Goal: Information Seeking & Learning: Find specific fact

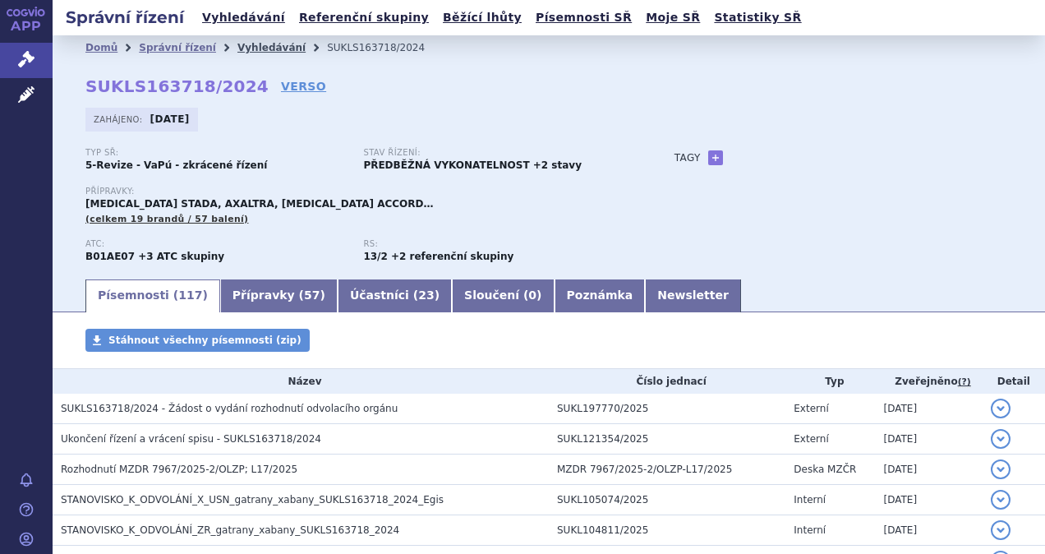
click at [238, 45] on link "Vyhledávání" at bounding box center [271, 48] width 68 height 12
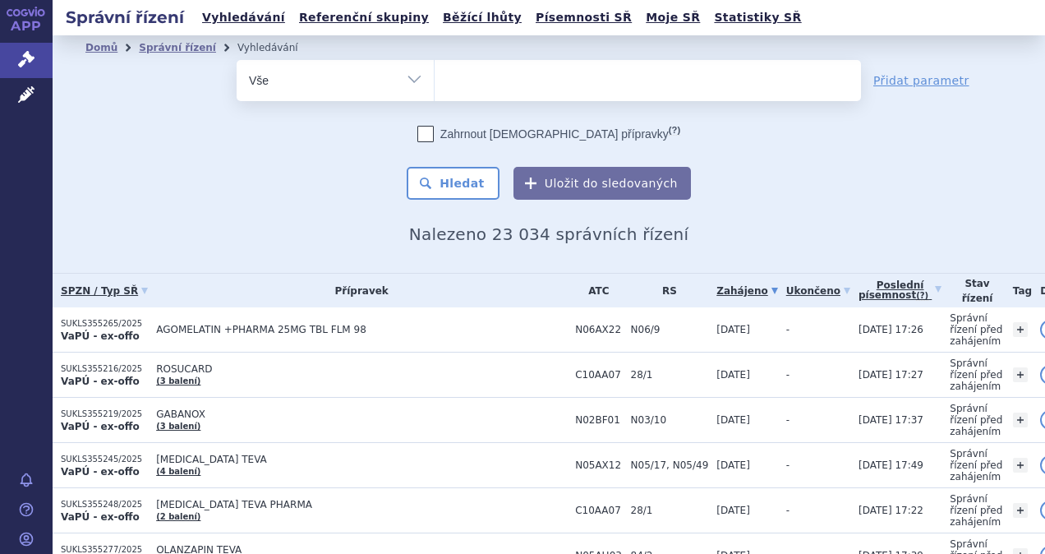
click at [414, 76] on select "Vše Spisová značka Typ SŘ Přípravek/SUKL kód Účastník/Držitel" at bounding box center [335, 78] width 197 height 37
select select "filter-atc-group"
click at [237, 60] on select "Vše Spisová značka Typ SŘ Přípravek/SUKL kód Účastník/Držitel" at bounding box center [335, 78] width 197 height 37
click at [484, 77] on ul at bounding box center [648, 77] width 426 height 35
click at [435, 77] on select at bounding box center [434, 79] width 1 height 41
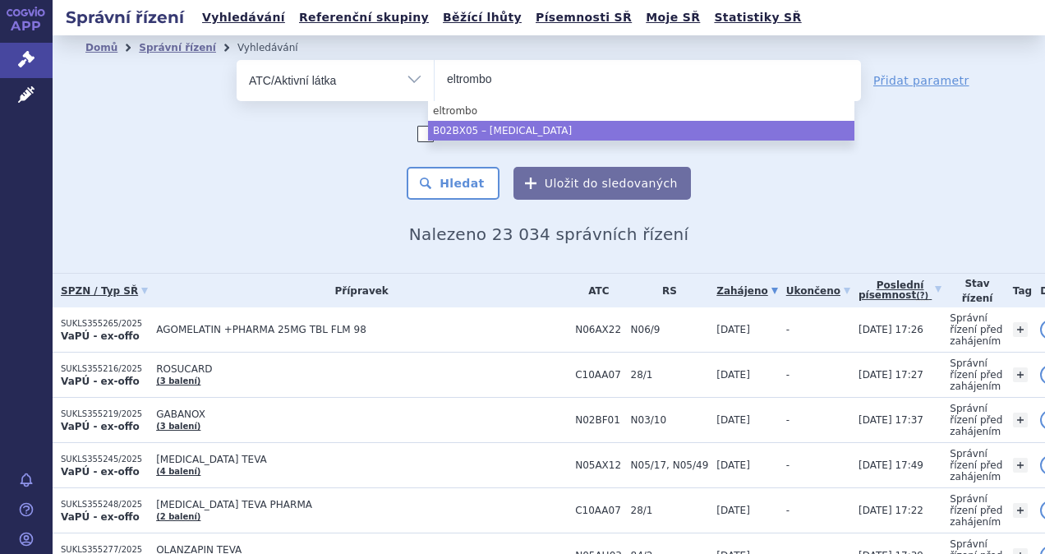
type input "eltrombo"
select select "B02BX05"
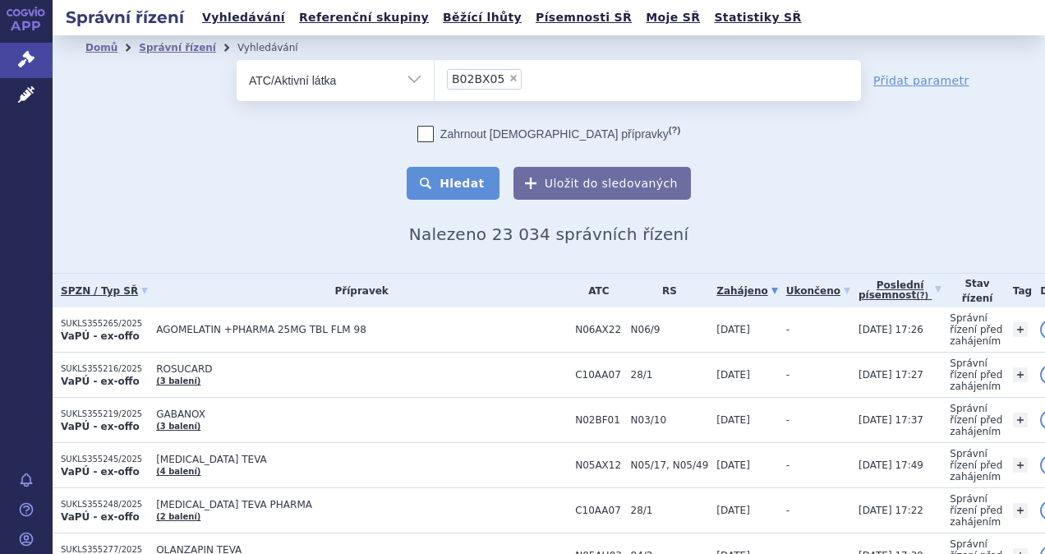
click at [457, 184] on button "Hledat" at bounding box center [453, 183] width 93 height 33
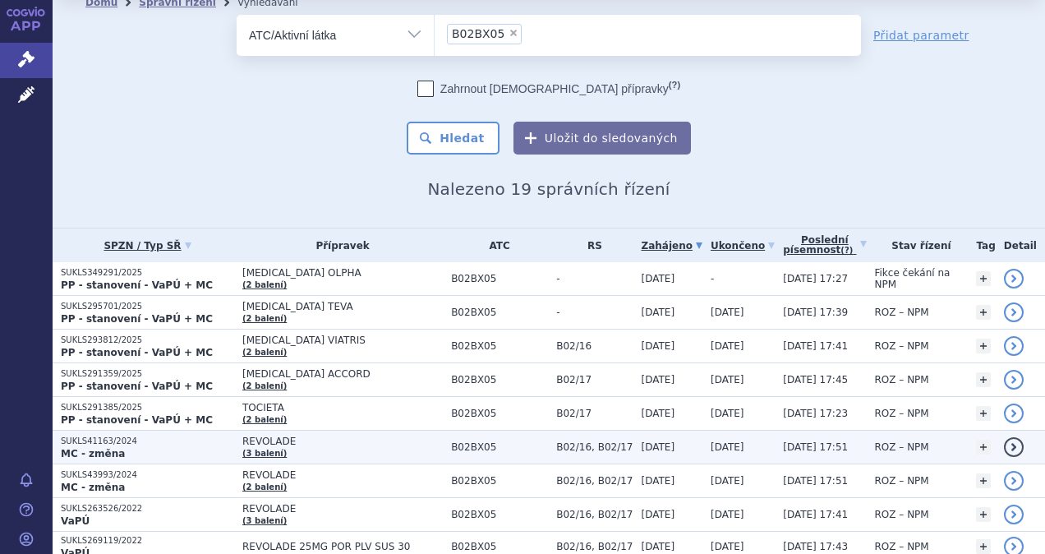
scroll to position [82, 0]
